Goal: Find contact information: Find contact information

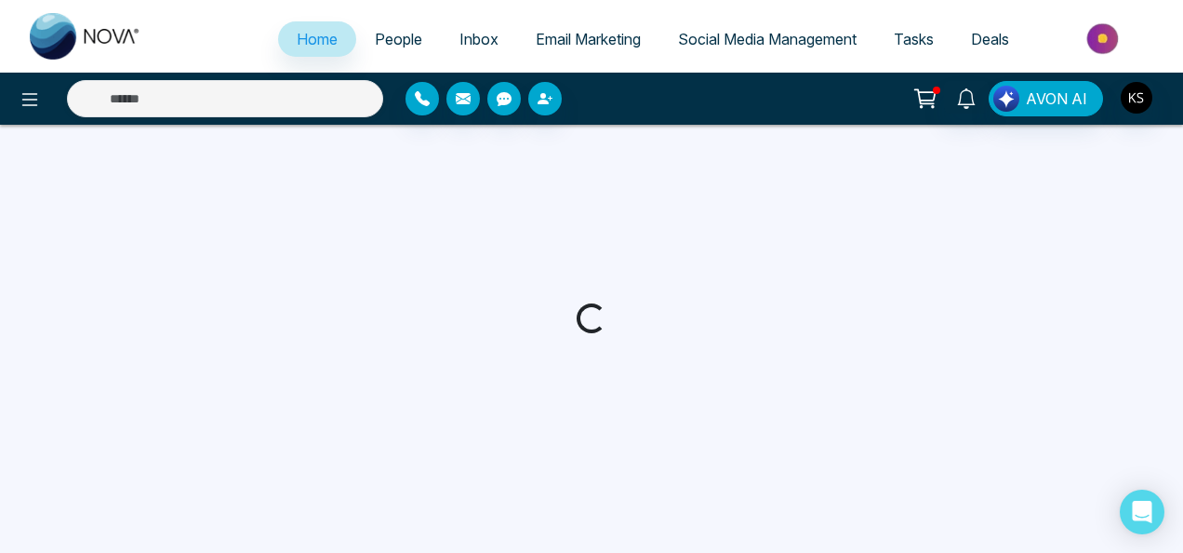
select select "*"
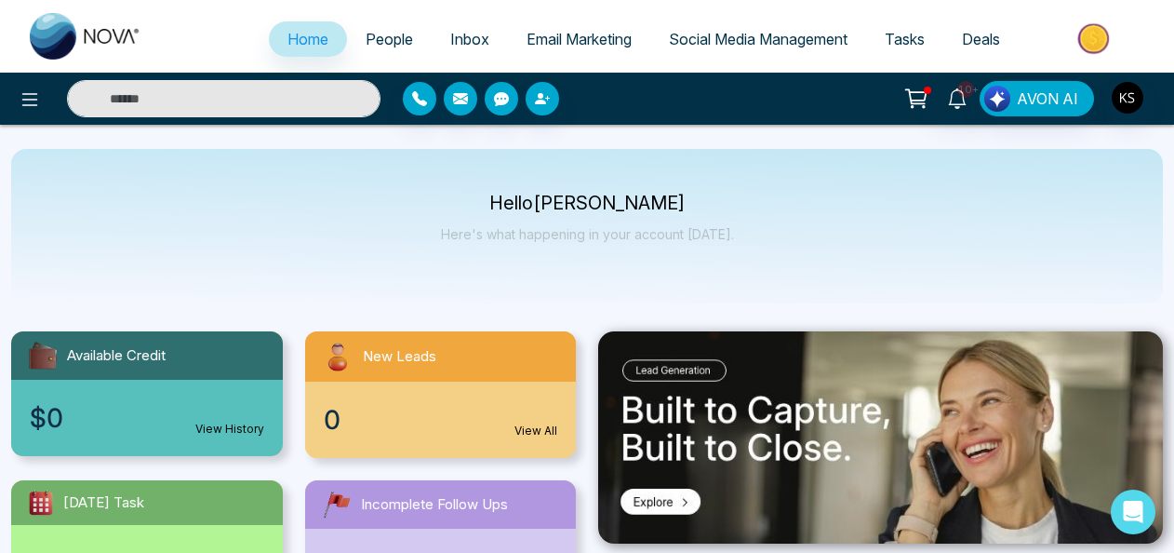
click at [136, 95] on input "text" at bounding box center [223, 98] width 313 height 37
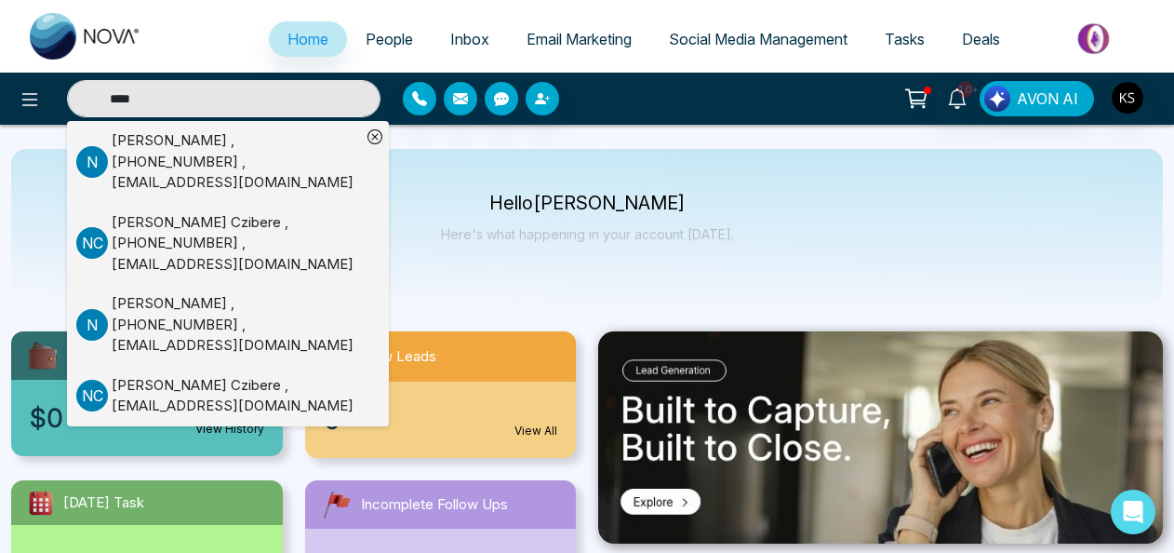
type input "****"
click at [174, 130] on div "[PERSON_NAME] , [PHONE_NUMBER] , [EMAIL_ADDRESS][DOMAIN_NAME]" at bounding box center [236, 161] width 249 height 63
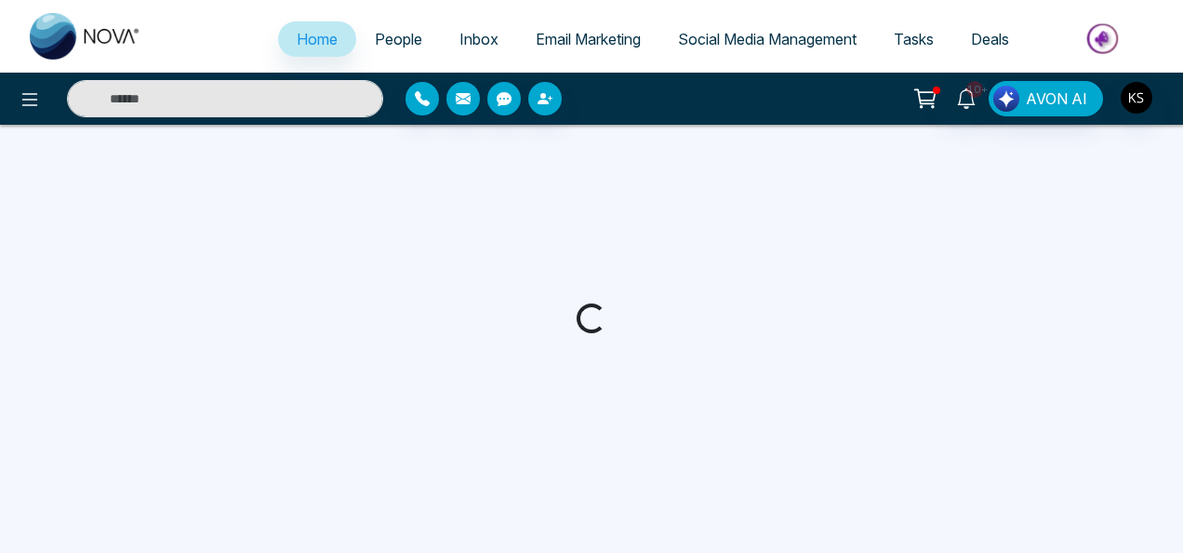
select select "*"
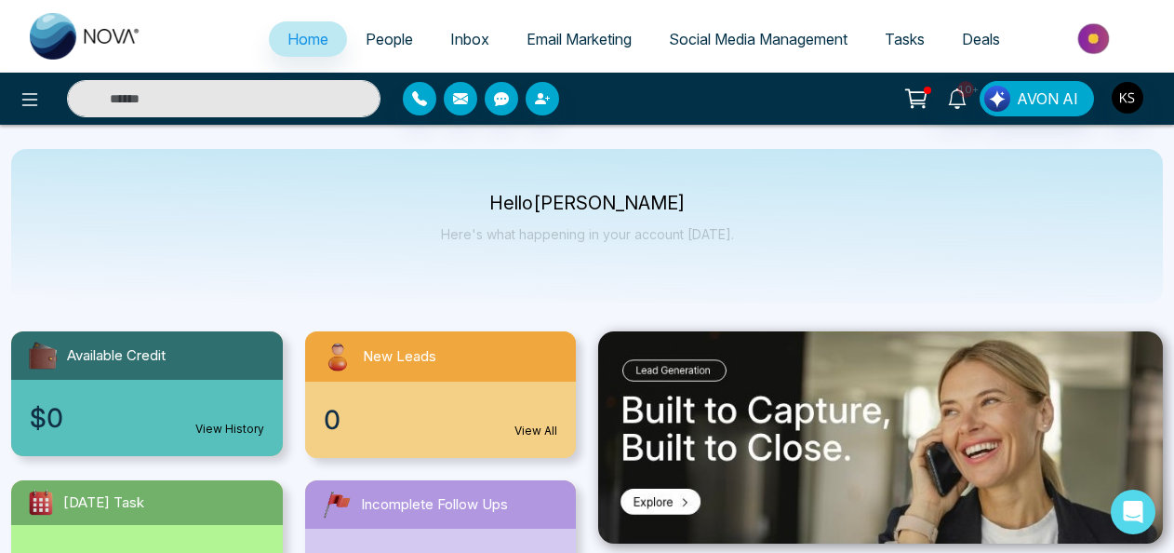
click at [286, 104] on input "text" at bounding box center [223, 98] width 313 height 37
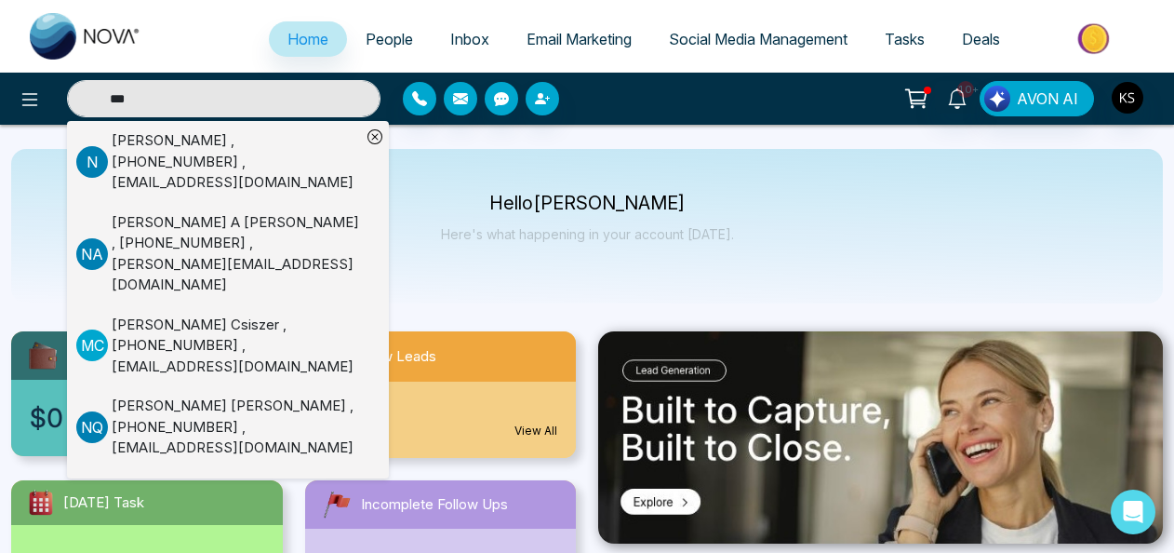
type input "***"
click at [145, 135] on div "[PERSON_NAME] , [PHONE_NUMBER] , [EMAIL_ADDRESS][DOMAIN_NAME]" at bounding box center [236, 161] width 249 height 63
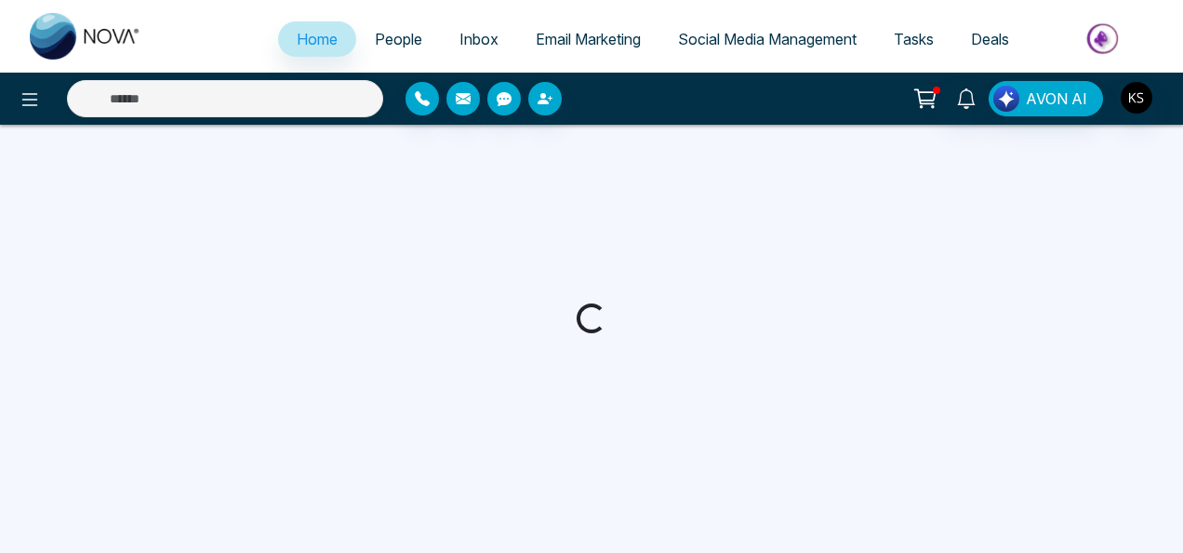
select select "*"
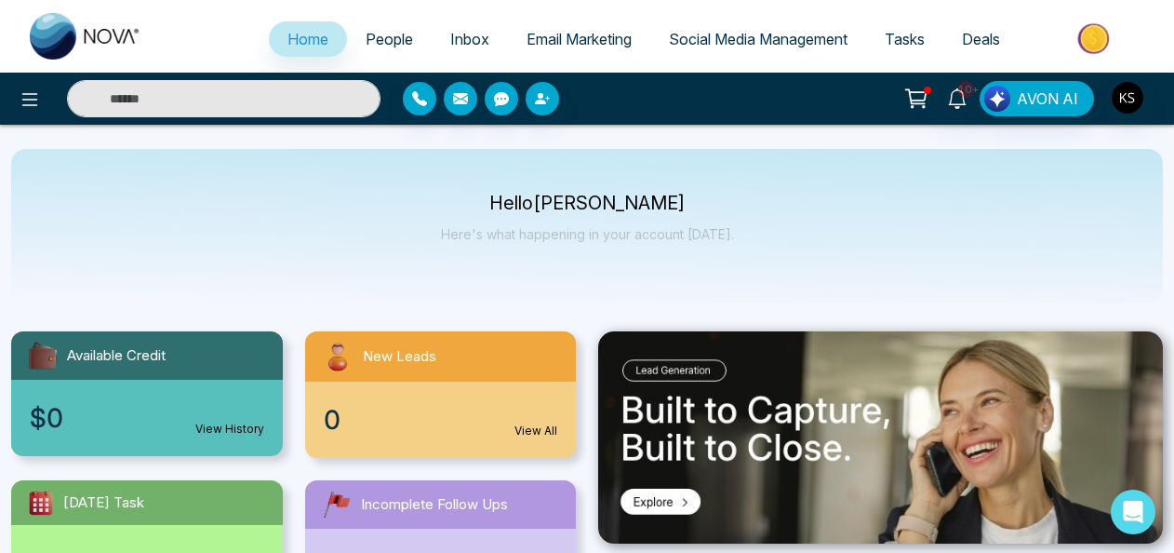
click at [297, 30] on span "Home" at bounding box center [307, 39] width 41 height 19
click at [269, 89] on input "text" at bounding box center [223, 98] width 313 height 37
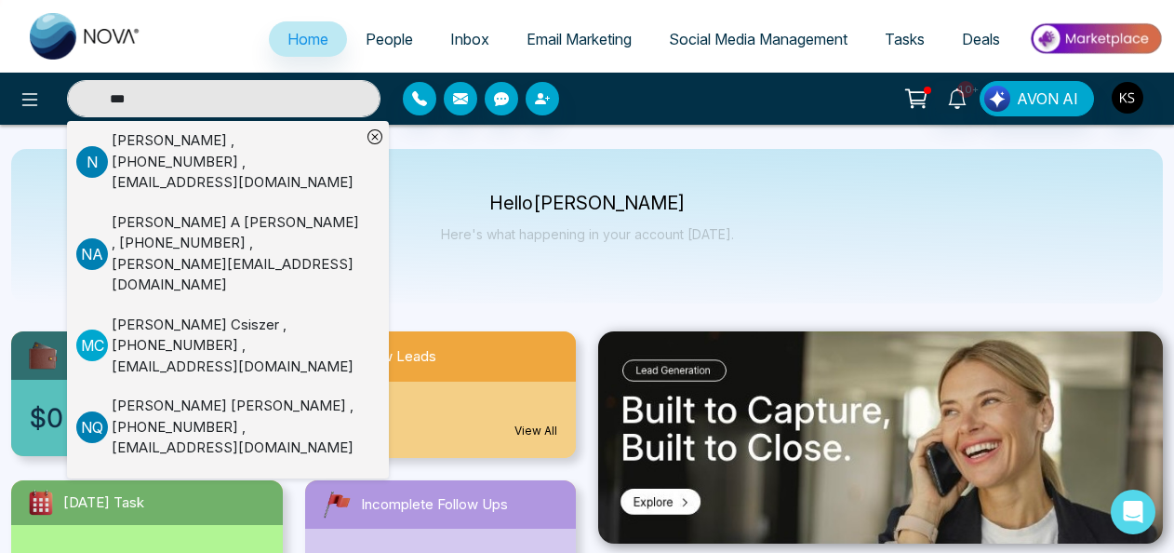
type input "***"
click at [220, 161] on div "[PERSON_NAME] , [PHONE_NUMBER] , [EMAIL_ADDRESS][DOMAIN_NAME]" at bounding box center [236, 161] width 249 height 63
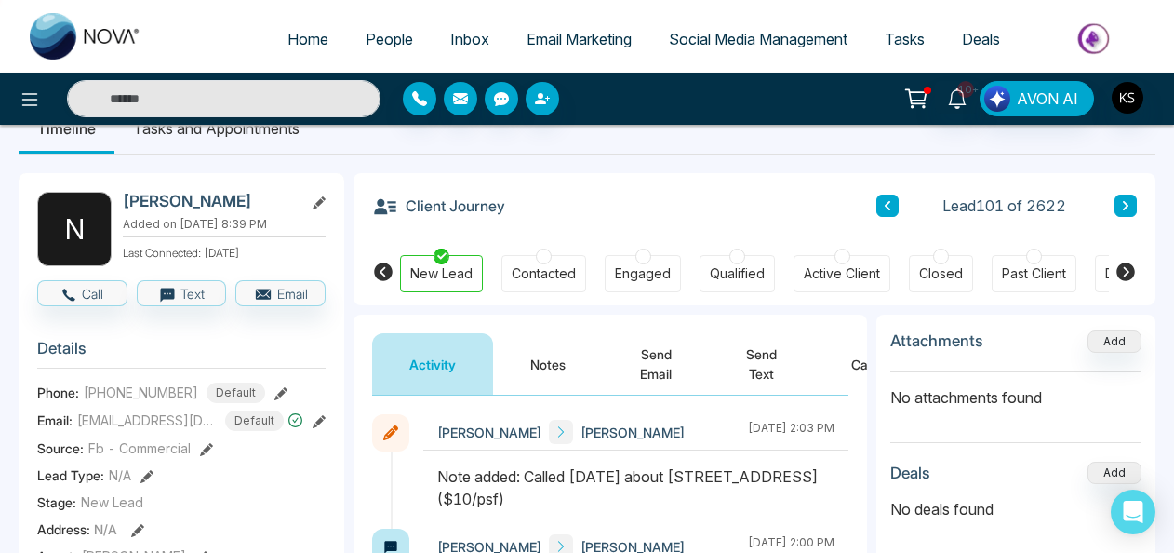
scroll to position [13, 0]
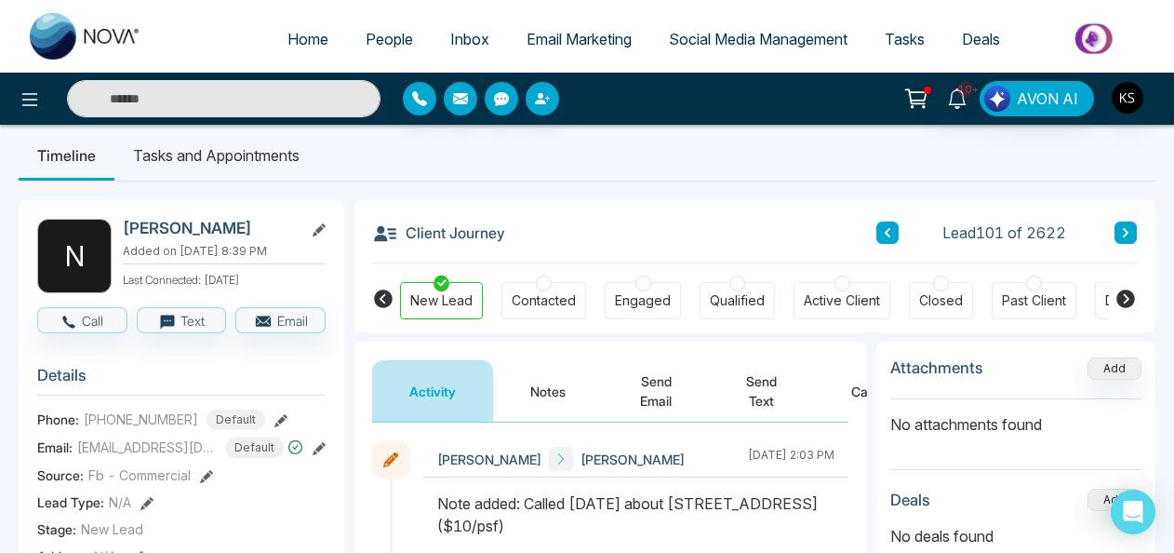
click at [551, 384] on button "Notes" at bounding box center [548, 390] width 110 height 61
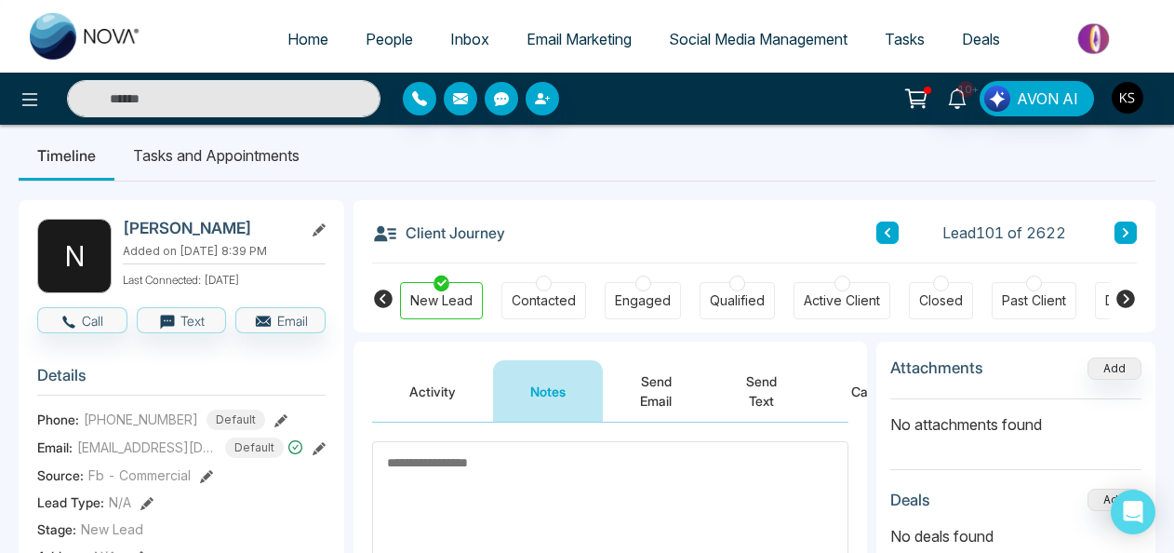
click at [434, 400] on button "Activity" at bounding box center [432, 390] width 121 height 61
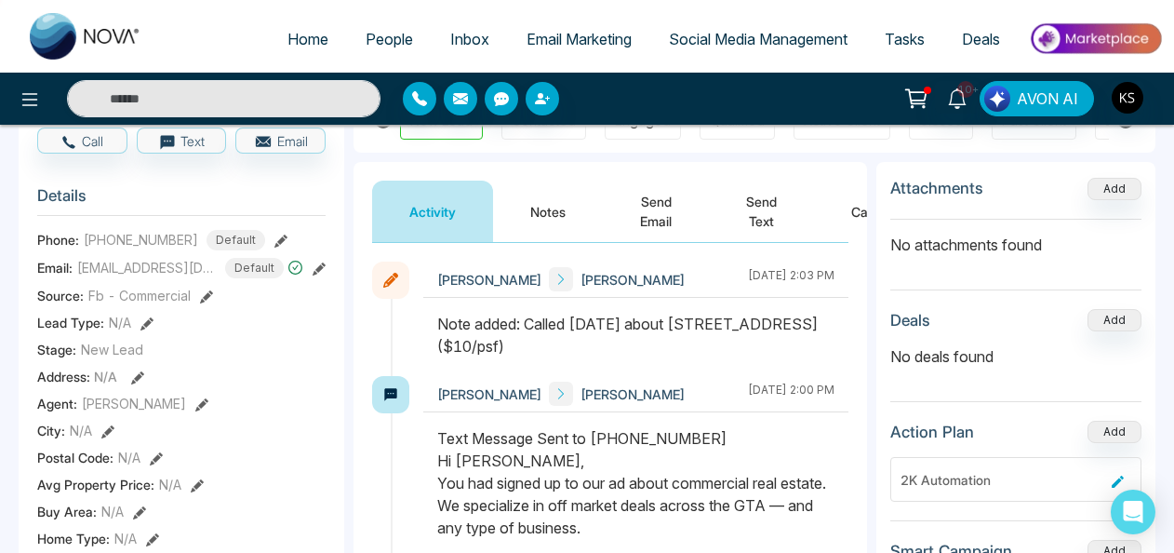
scroll to position [206, 0]
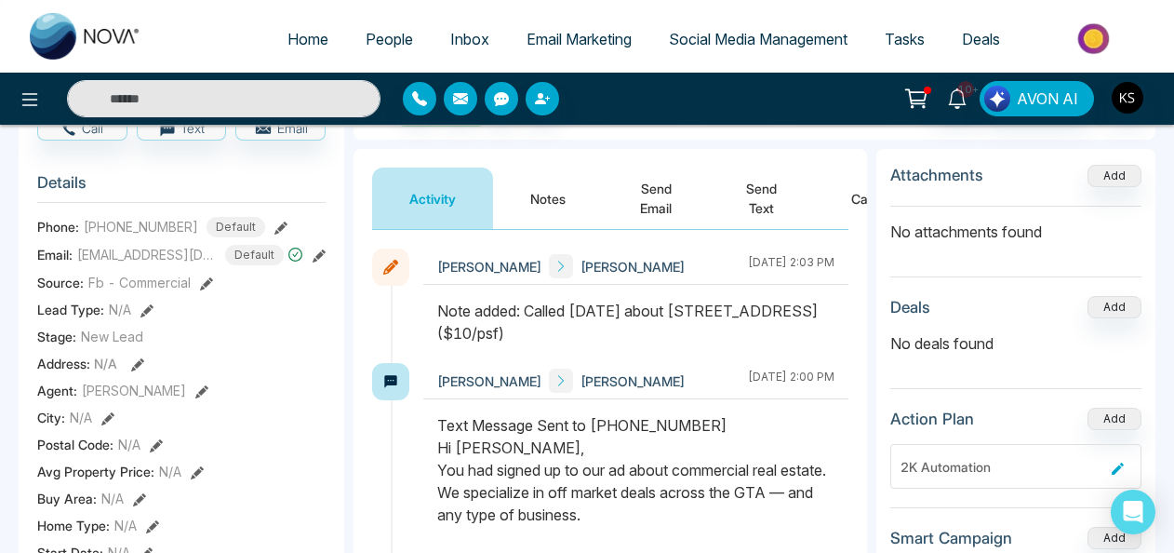
click at [588, 187] on button "Notes" at bounding box center [548, 197] width 110 height 61
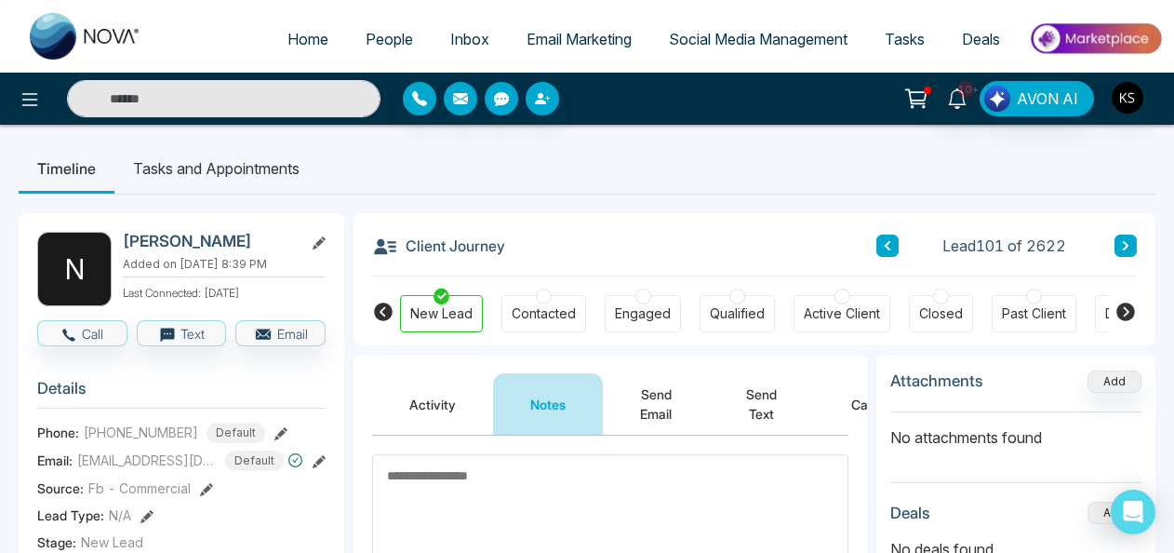
click at [452, 402] on button "Activity" at bounding box center [432, 403] width 121 height 61
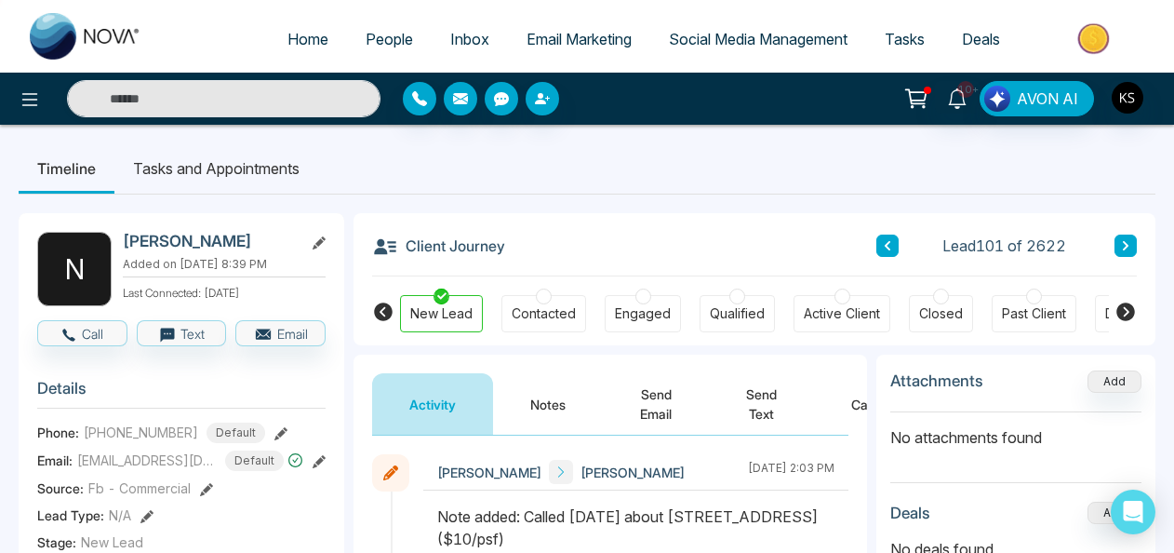
click at [556, 408] on button "Notes" at bounding box center [548, 403] width 110 height 61
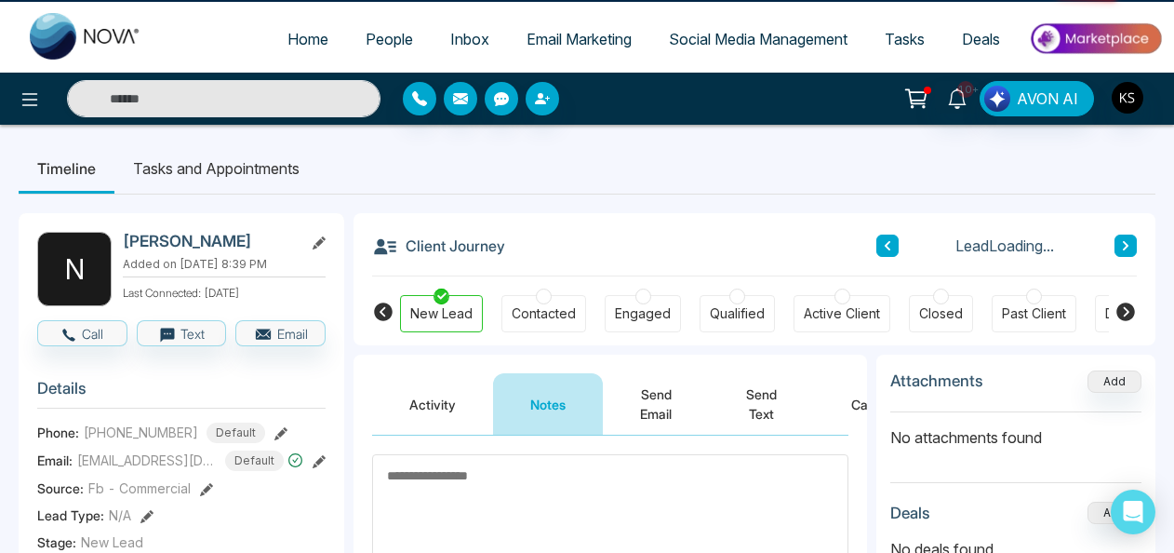
click at [726, 394] on button "Send Text" at bounding box center [761, 403] width 105 height 61
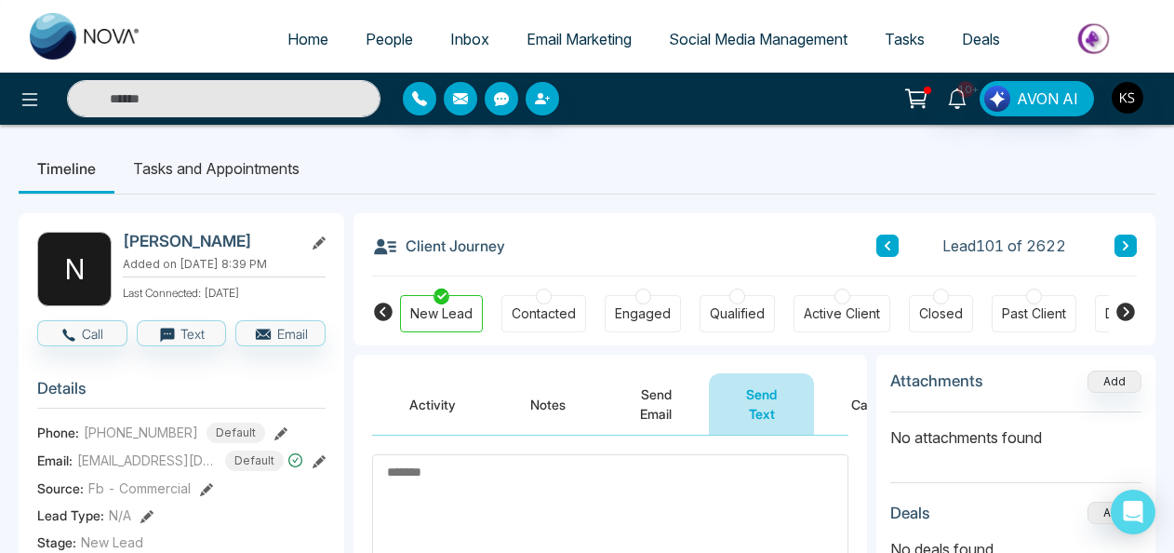
click at [548, 405] on button "Notes" at bounding box center [548, 403] width 110 height 61
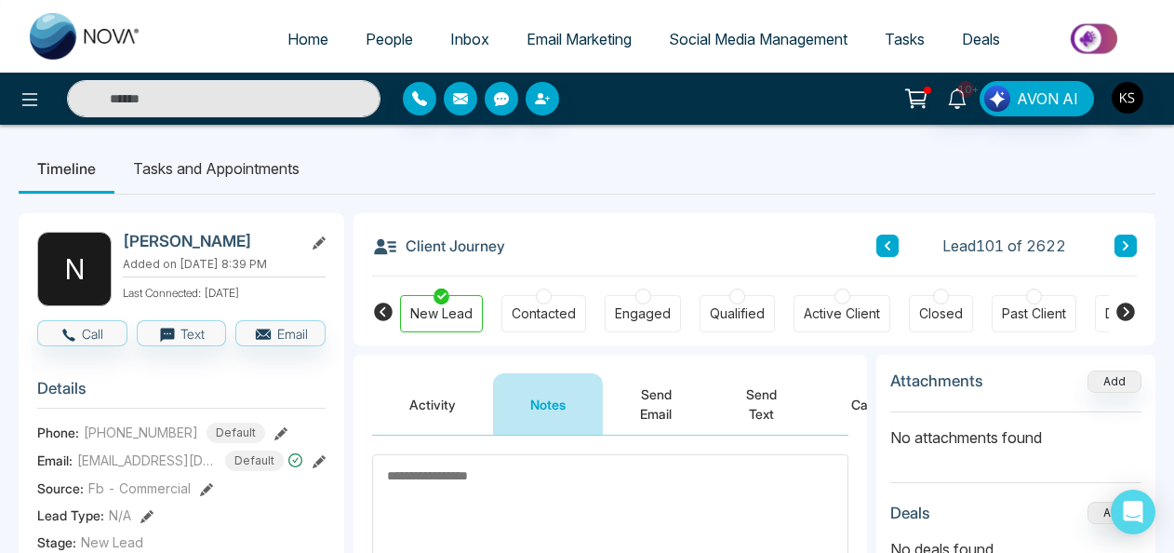
click at [451, 397] on button "Activity" at bounding box center [432, 403] width 121 height 61
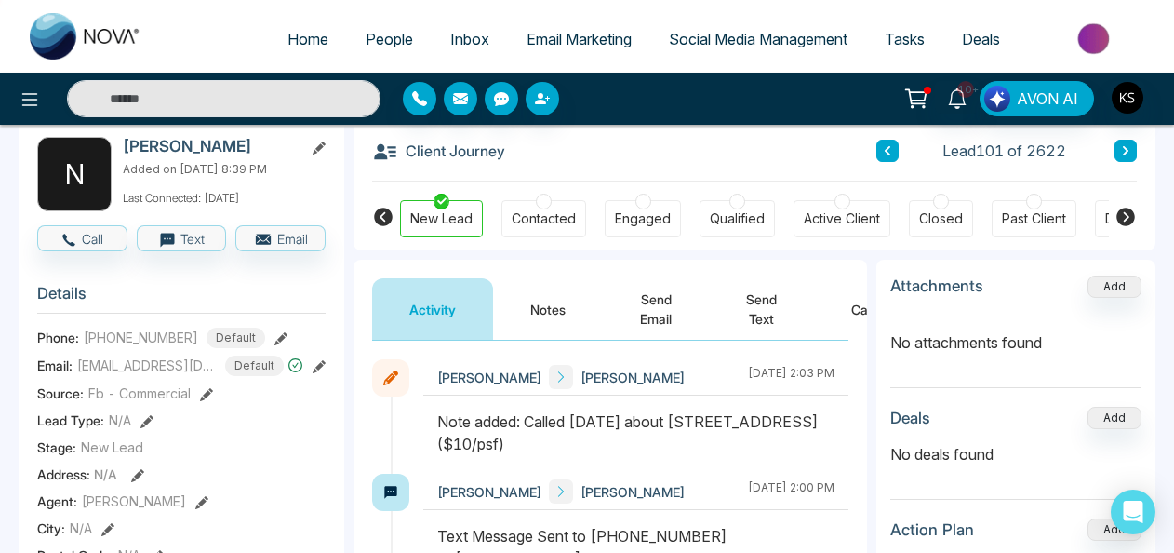
scroll to position [86, 0]
